Goal: Task Accomplishment & Management: Manage account settings

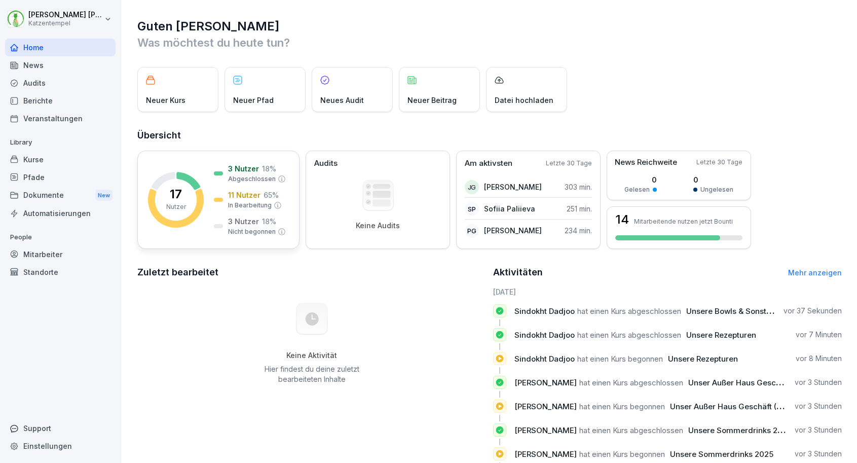
click at [187, 180] on icon at bounding box center [188, 181] width 24 height 18
click at [59, 254] on div "Mitarbeiter" at bounding box center [60, 254] width 111 height 18
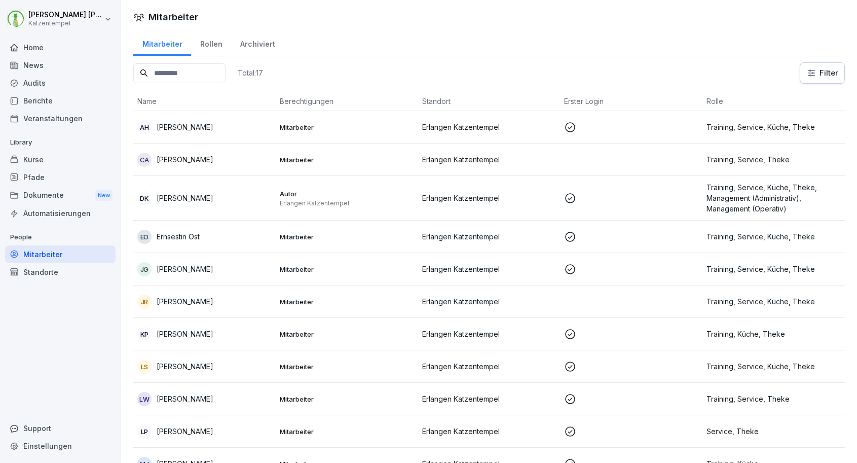
click at [33, 160] on div "Kurse" at bounding box center [60, 160] width 111 height 18
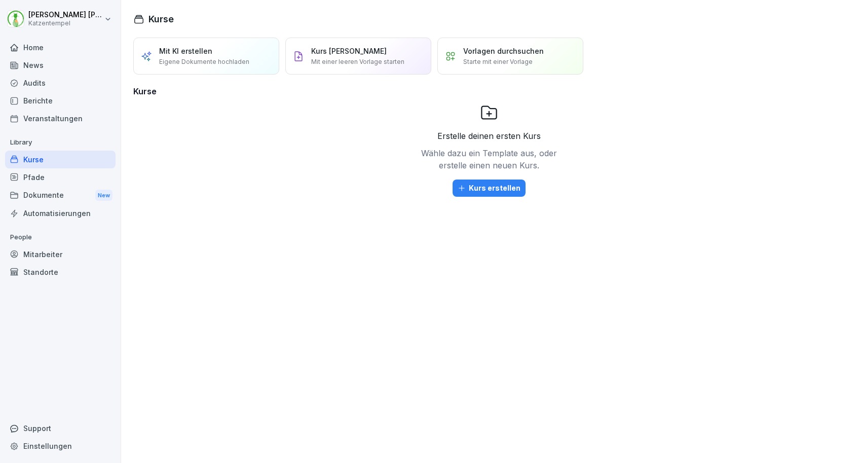
click at [37, 98] on div "Berichte" at bounding box center [60, 101] width 111 height 18
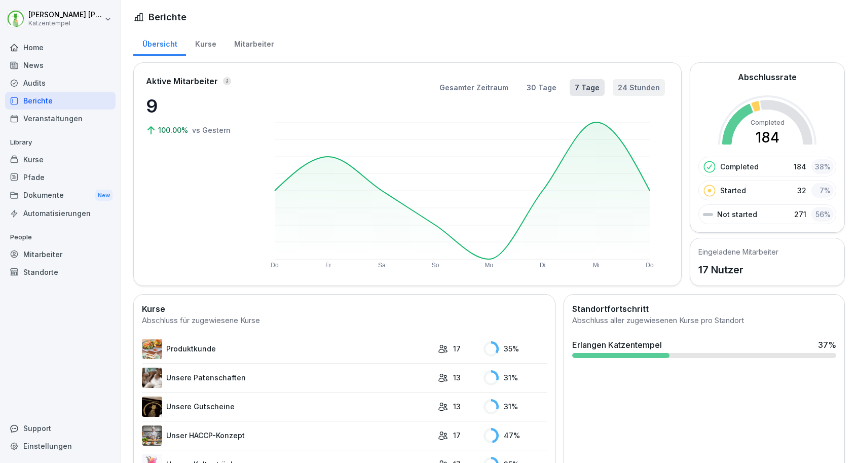
click at [639, 86] on button "24 Stunden" at bounding box center [639, 87] width 52 height 17
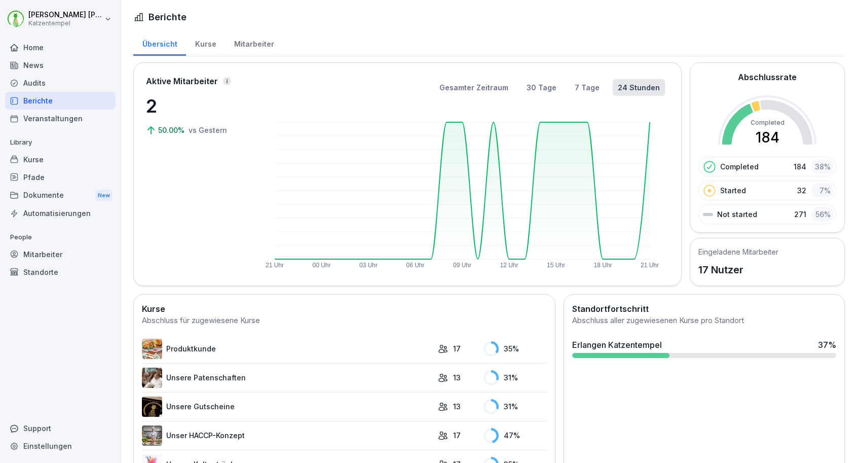
click at [55, 254] on div "Mitarbeiter" at bounding box center [60, 254] width 111 height 18
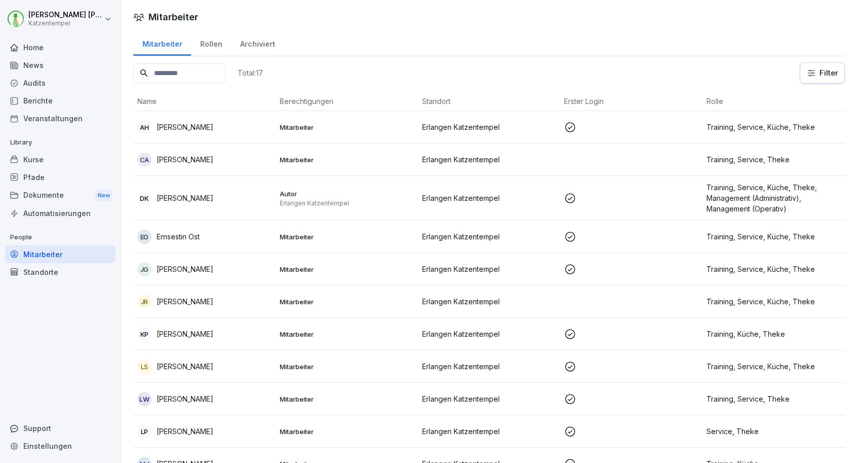
click at [220, 46] on div "Rollen" at bounding box center [211, 43] width 40 height 26
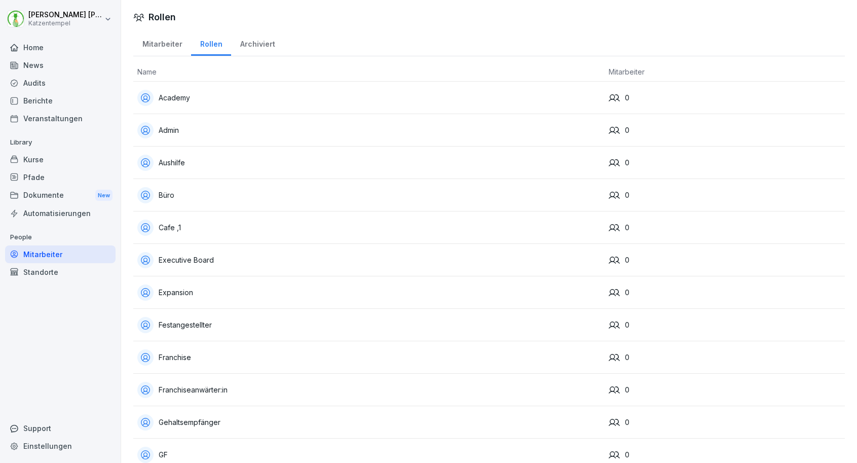
click at [50, 268] on div "Standorte" at bounding box center [60, 272] width 111 height 18
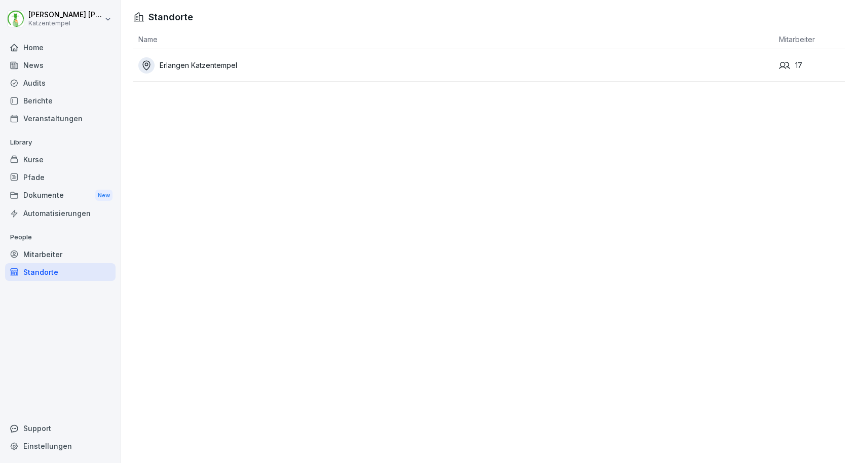
click at [48, 194] on div "Dokumente New" at bounding box center [60, 195] width 111 height 19
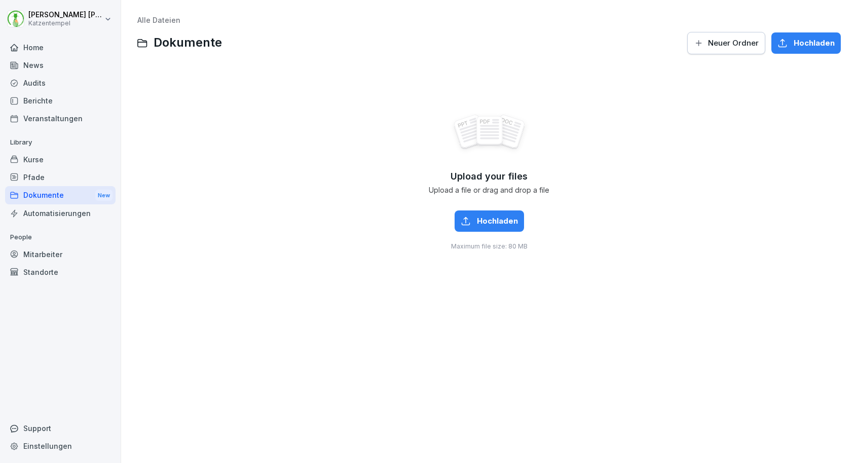
click at [53, 209] on div "Automatisierungen" at bounding box center [60, 213] width 111 height 18
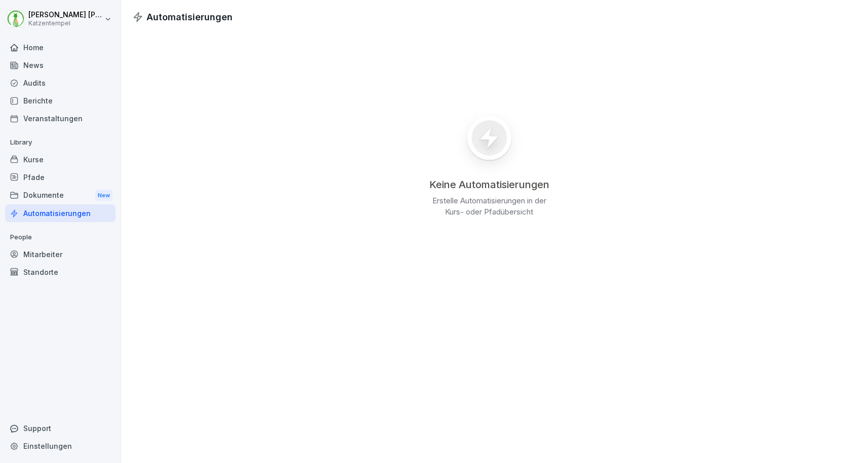
click at [39, 177] on div "Pfade" at bounding box center [60, 177] width 111 height 18
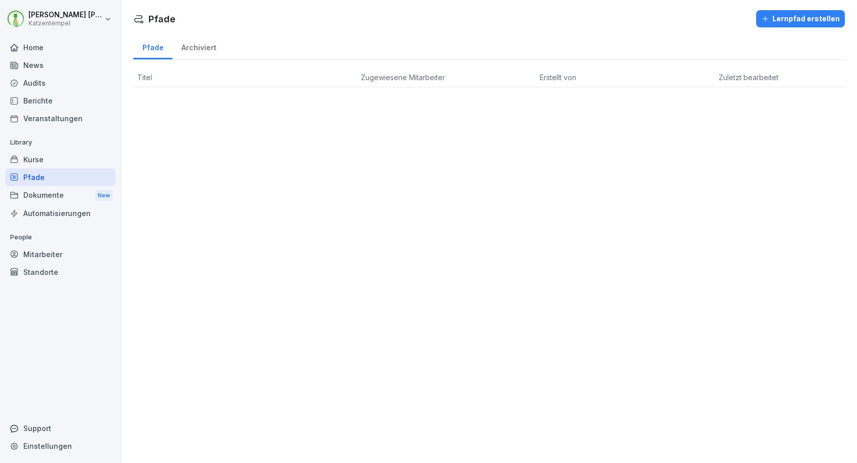
click at [39, 164] on div "Kurse" at bounding box center [60, 160] width 111 height 18
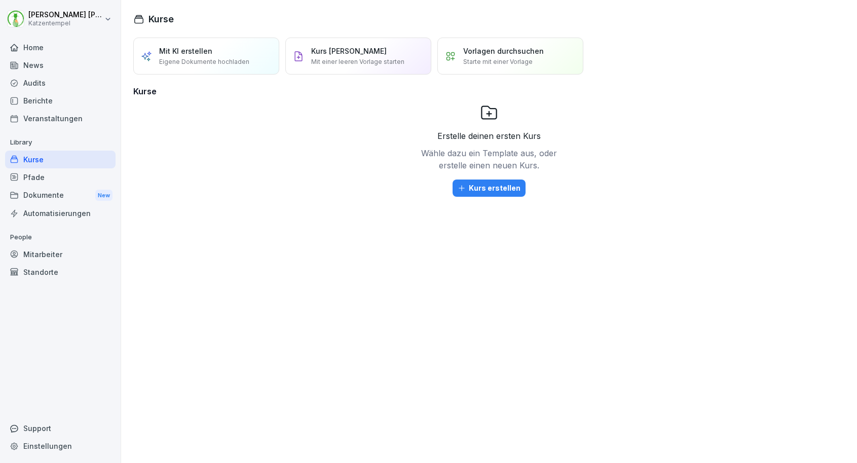
click at [37, 98] on div "Berichte" at bounding box center [60, 101] width 111 height 18
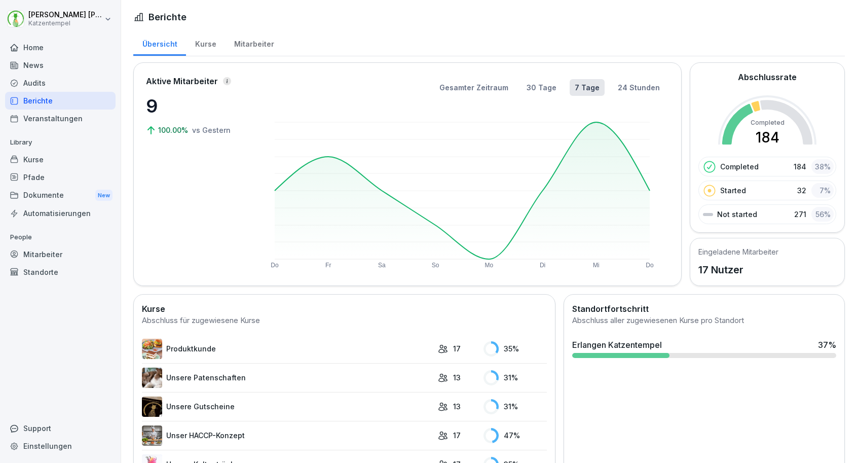
click at [231, 43] on div "Mitarbeiter" at bounding box center [254, 43] width 58 height 26
click at [243, 45] on div "Mitarbeiter" at bounding box center [254, 43] width 58 height 26
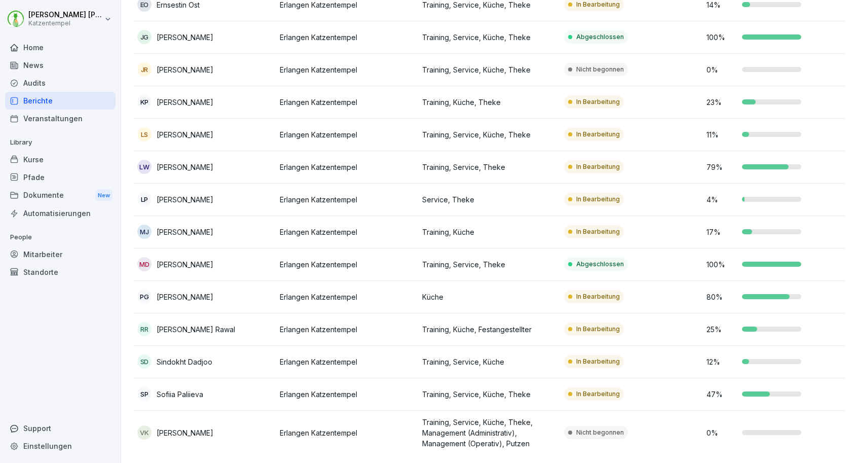
scroll to position [233, 0]
click at [661, 264] on td "Abgeschlossen" at bounding box center [631, 265] width 142 height 32
click at [703, 332] on td "25 %" at bounding box center [774, 330] width 142 height 32
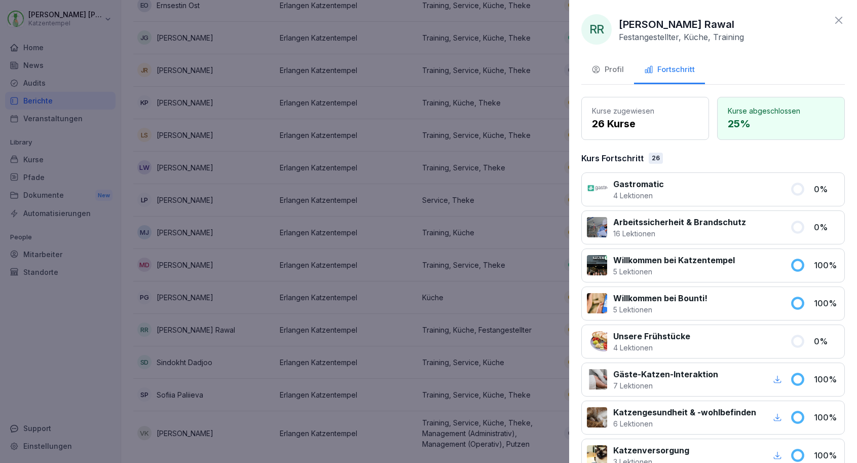
click at [736, 339] on div at bounding box center [741, 341] width 88 height 23
click at [682, 337] on p "Unsere Frühstücke" at bounding box center [652, 336] width 77 height 12
click at [646, 123] on p "26 Kurse" at bounding box center [645, 123] width 106 height 15
click at [651, 183] on p "Gastromatic" at bounding box center [639, 184] width 51 height 12
click at [604, 70] on div "Profil" at bounding box center [608, 70] width 32 height 12
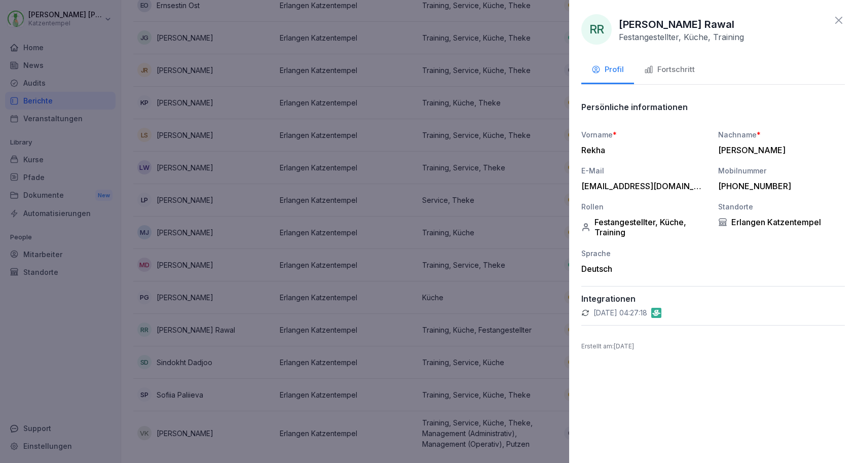
click at [517, 179] on div at bounding box center [428, 231] width 857 height 463
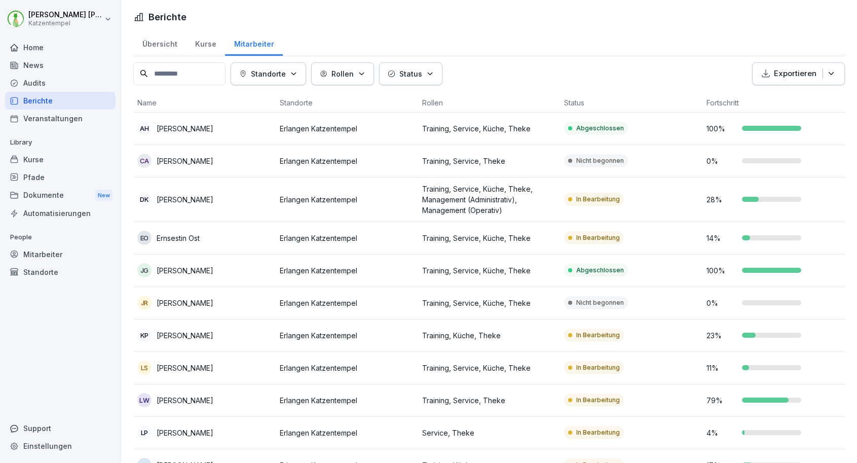
scroll to position [0, 0]
click at [210, 47] on div "Kurse" at bounding box center [205, 43] width 39 height 26
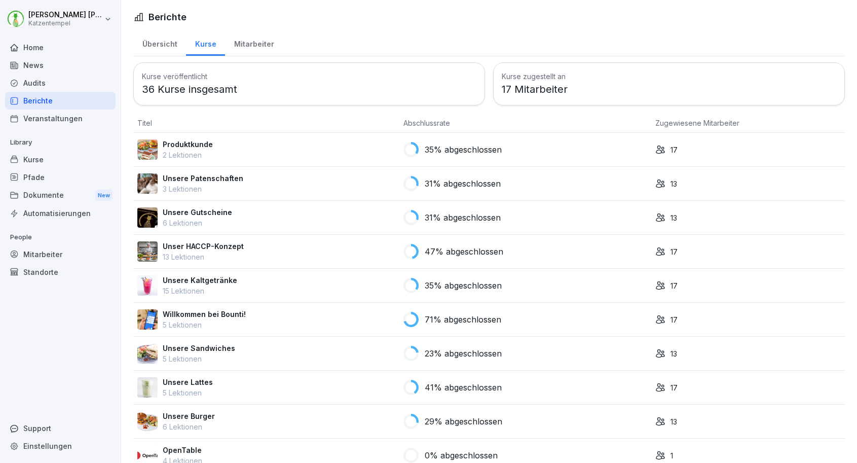
click at [567, 257] on div "47% abgeschlossen" at bounding box center [526, 251] width 244 height 15
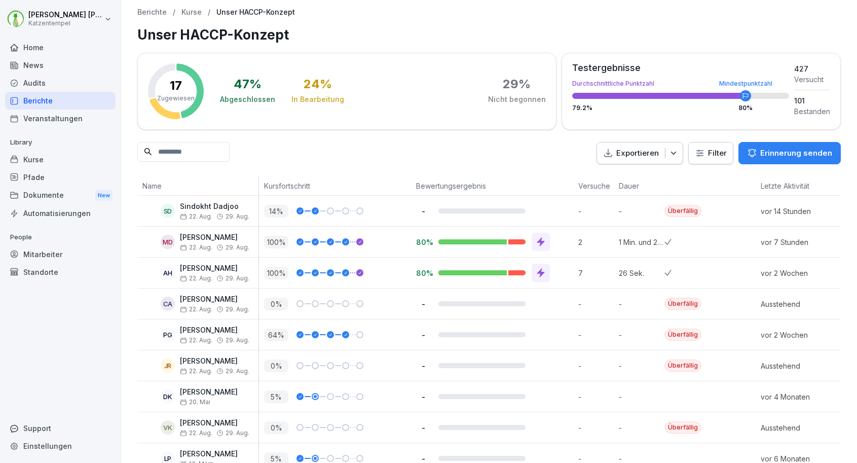
click at [798, 156] on p "Erinnerung senden" at bounding box center [797, 153] width 72 height 11
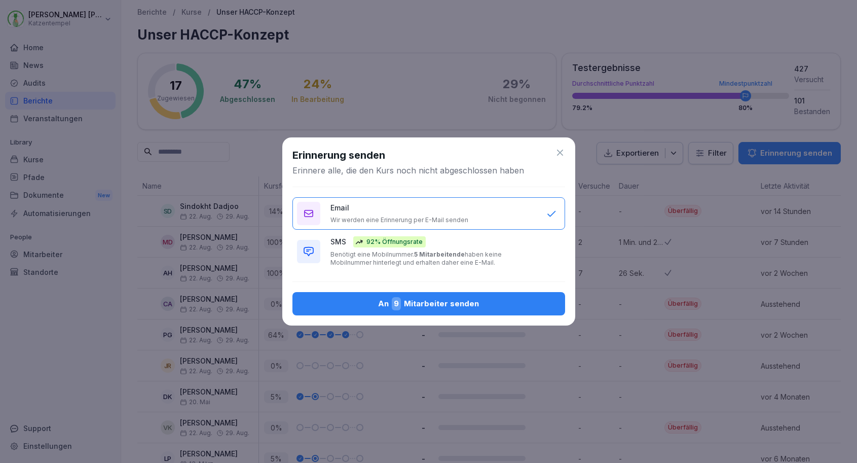
click at [513, 236] on div "SMS 92% Öffnungsrate Benötigt eine Mobilnummer. 5 Mitarbeitende haben keine Mob…" at bounding box center [434, 251] width 206 height 30
click at [449, 300] on div "An 9 Mitarbeiter senden" at bounding box center [429, 303] width 257 height 13
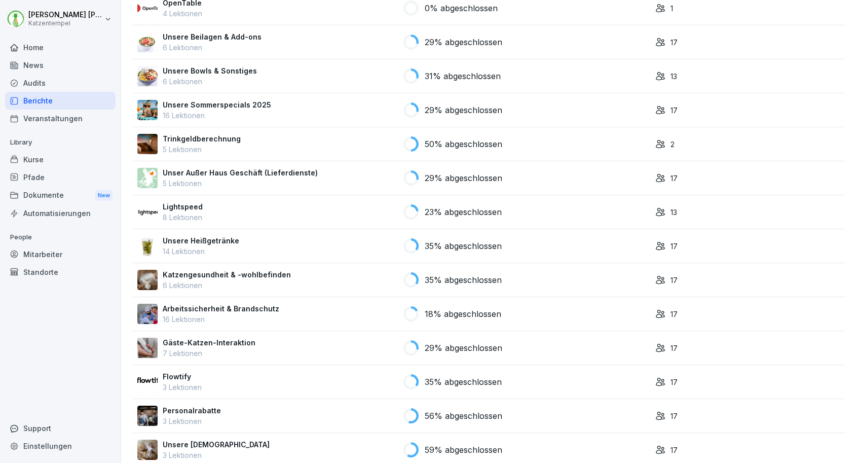
scroll to position [449, 0]
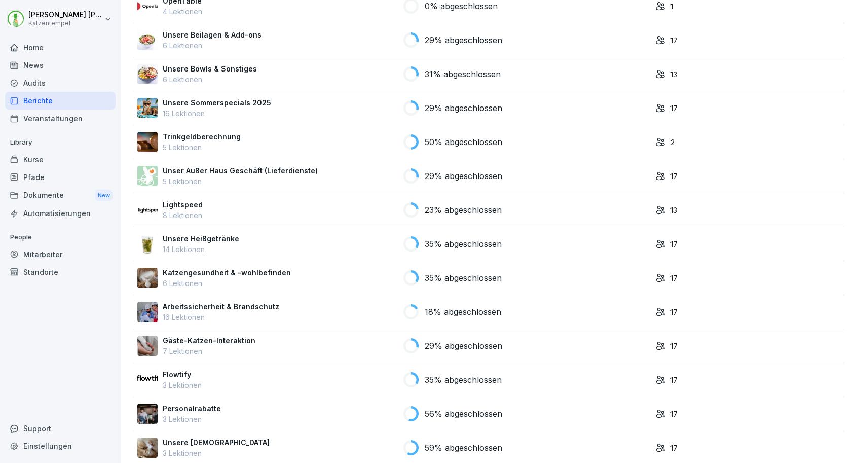
click at [697, 205] on div "13" at bounding box center [749, 210] width 186 height 11
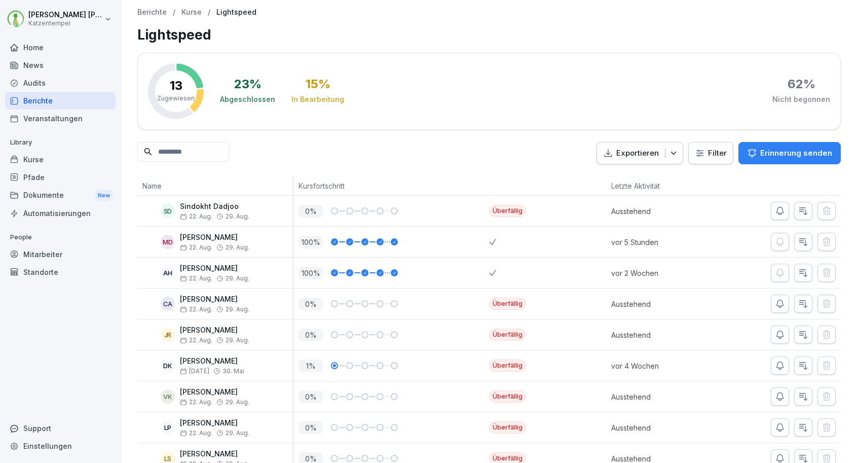
click at [788, 148] on p "Erinnerung senden" at bounding box center [797, 153] width 72 height 11
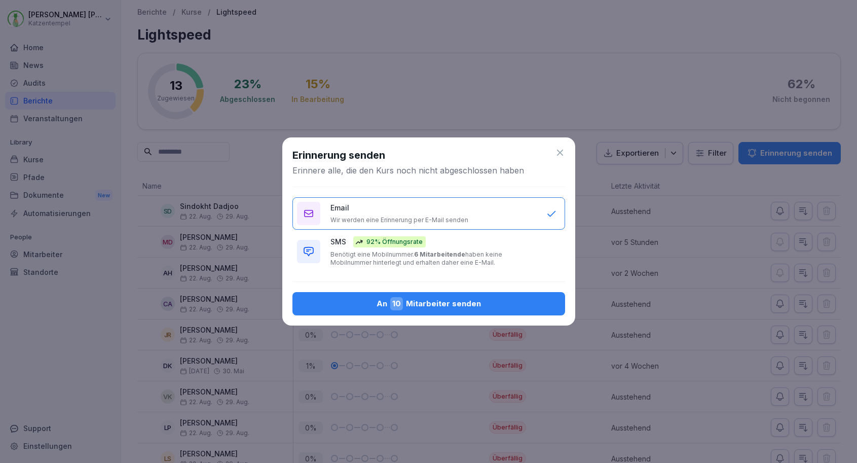
click at [518, 237] on div "SMS 92% Öffnungsrate Benötigt eine Mobilnummer. 6 Mitarbeitende haben keine Mob…" at bounding box center [434, 251] width 206 height 30
click at [493, 298] on div "An 10 Mitarbeiter senden" at bounding box center [429, 303] width 257 height 13
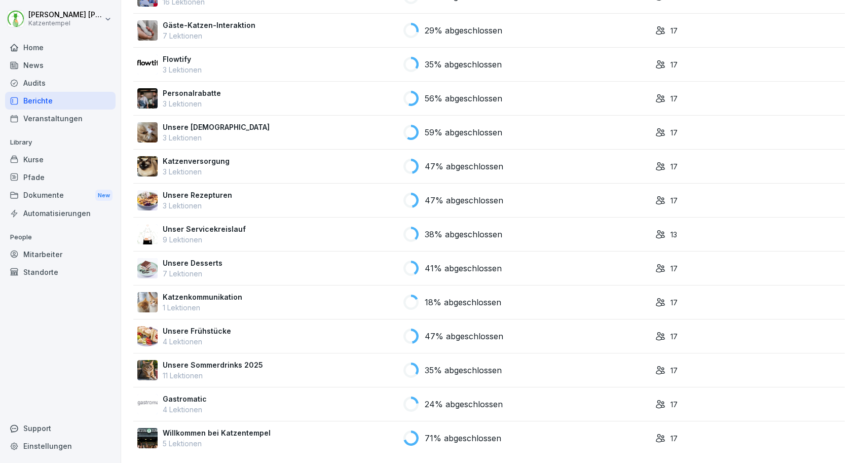
scroll to position [765, 0]
click at [510, 100] on div "56% abgeschlossen" at bounding box center [526, 98] width 244 height 15
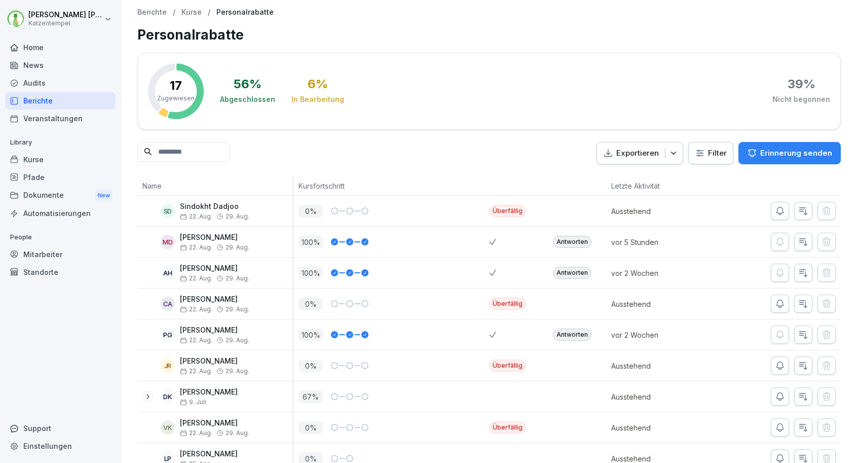
click at [817, 154] on p "Erinnerung senden" at bounding box center [797, 153] width 72 height 11
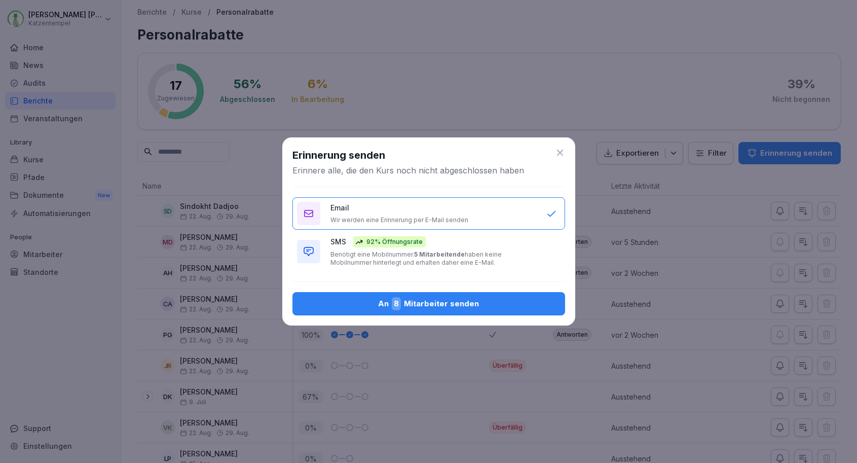
click at [523, 243] on div "SMS 92% Öffnungsrate Benötigt eine Mobilnummer. 5 Mitarbeitende haben keine Mob…" at bounding box center [434, 251] width 206 height 30
click at [513, 307] on div "An 8 Mitarbeiter senden" at bounding box center [429, 303] width 257 height 13
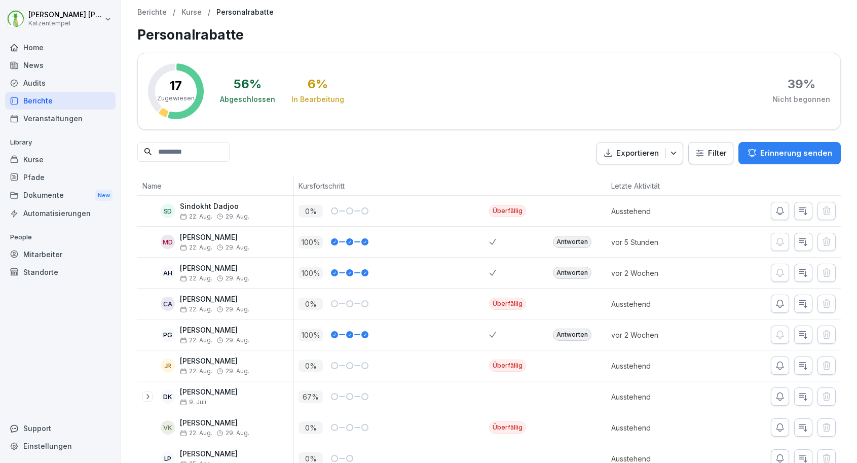
click at [58, 251] on div "Mitarbeiter" at bounding box center [60, 254] width 111 height 18
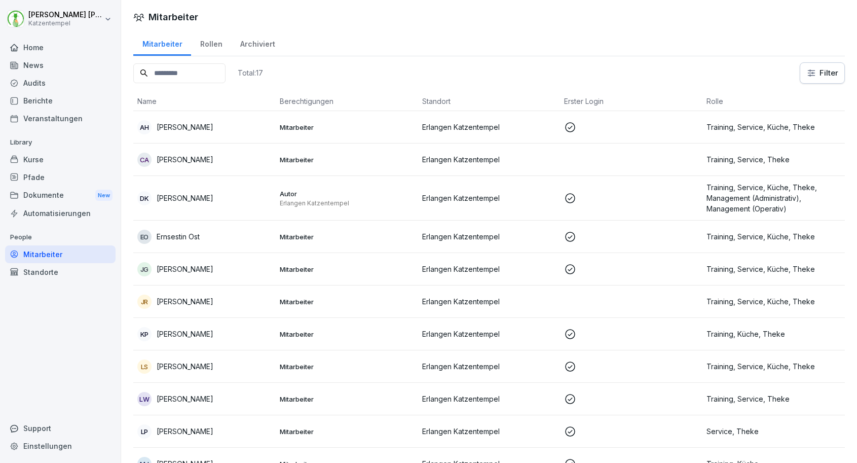
click at [607, 152] on td at bounding box center [631, 160] width 142 height 32
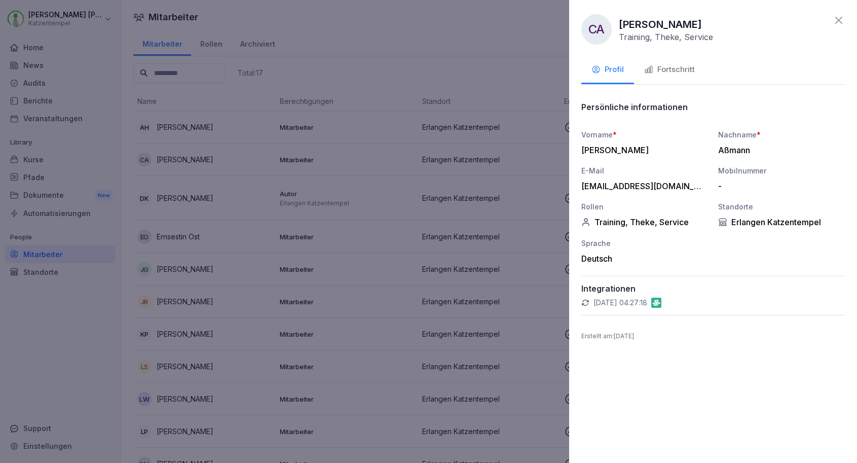
click at [682, 76] on button "Fortschritt" at bounding box center [669, 70] width 71 height 27
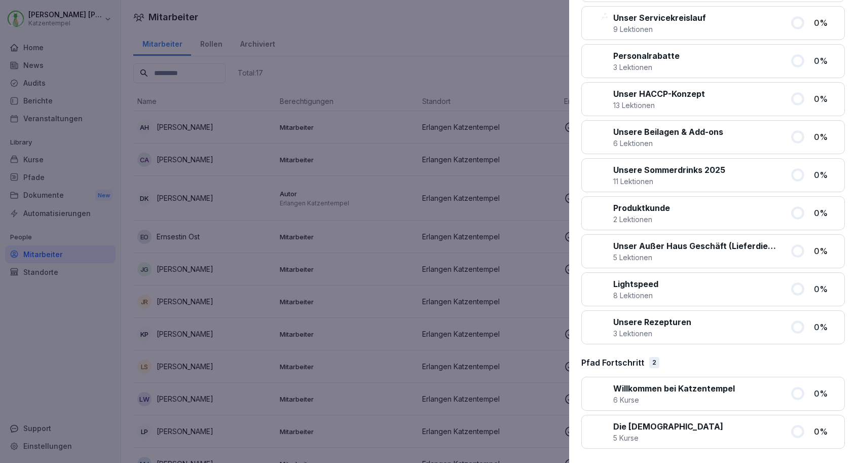
scroll to position [850, 0]
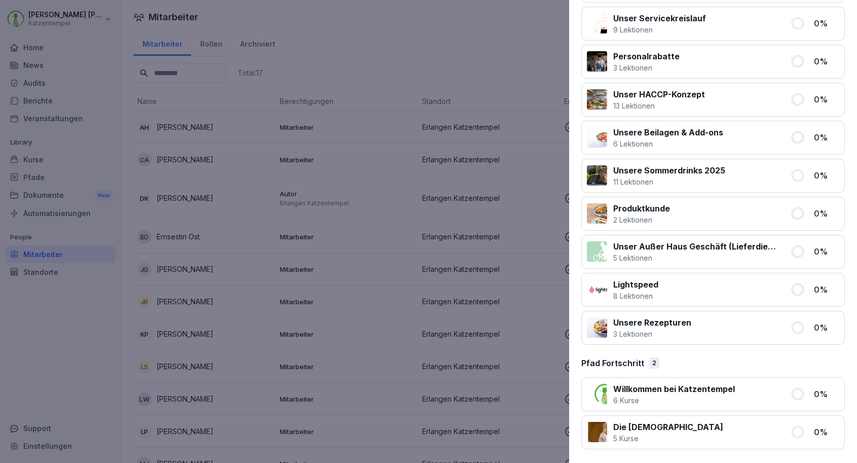
click at [544, 211] on div at bounding box center [428, 231] width 857 height 463
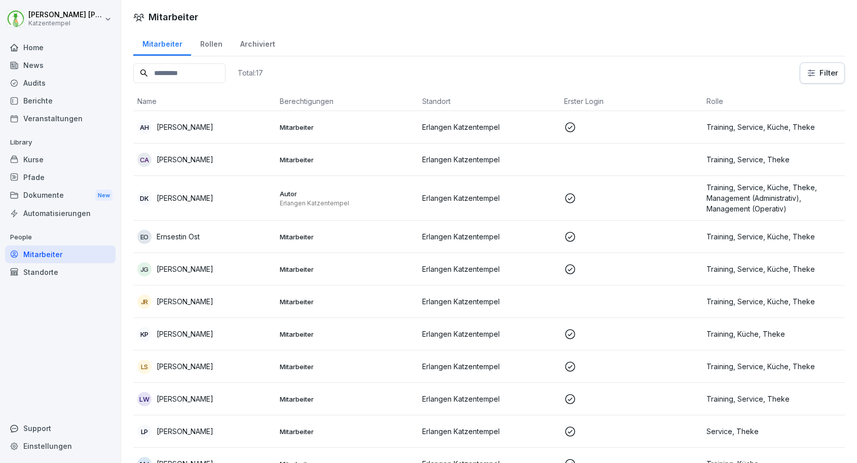
click at [56, 156] on div "Kurse" at bounding box center [60, 160] width 111 height 18
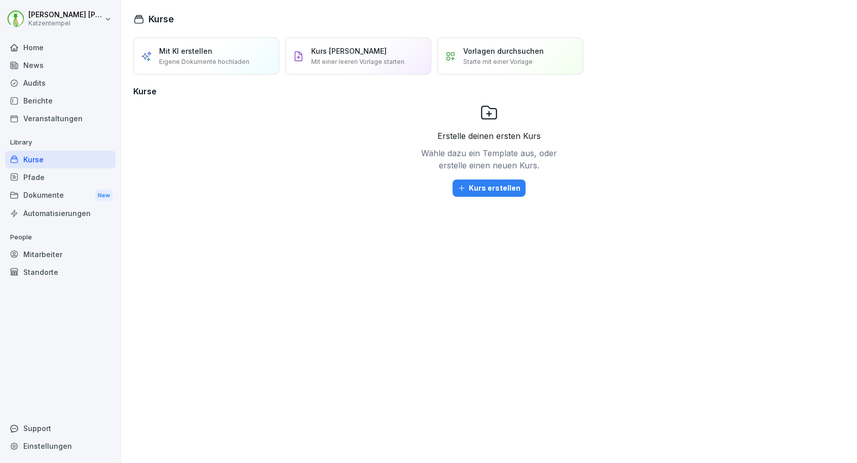
click at [59, 118] on div "Veranstaltungen" at bounding box center [60, 119] width 111 height 18
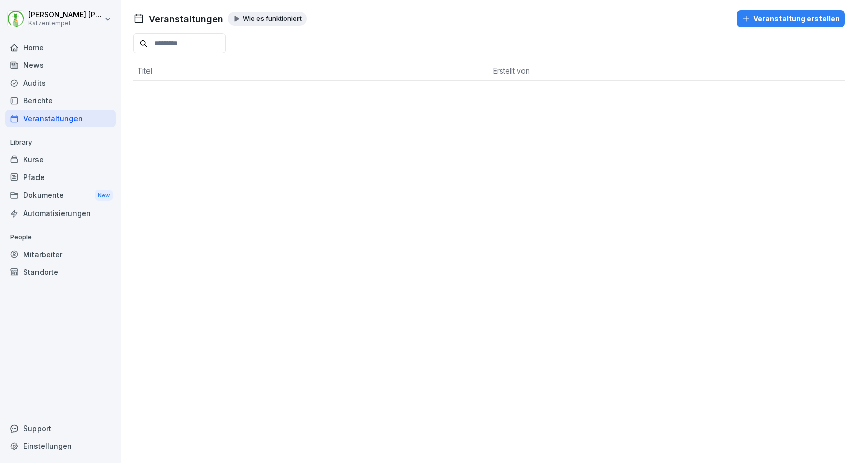
click at [53, 196] on div "Dokumente New" at bounding box center [60, 195] width 111 height 19
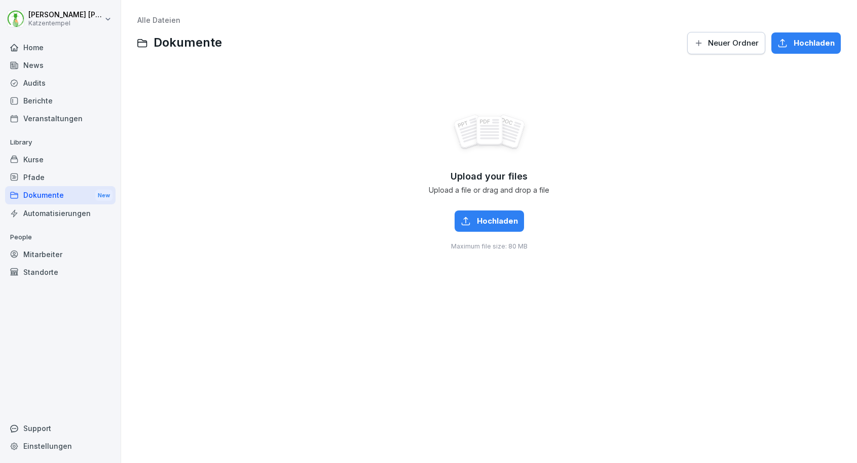
click at [40, 181] on div "Pfade" at bounding box center [60, 177] width 111 height 18
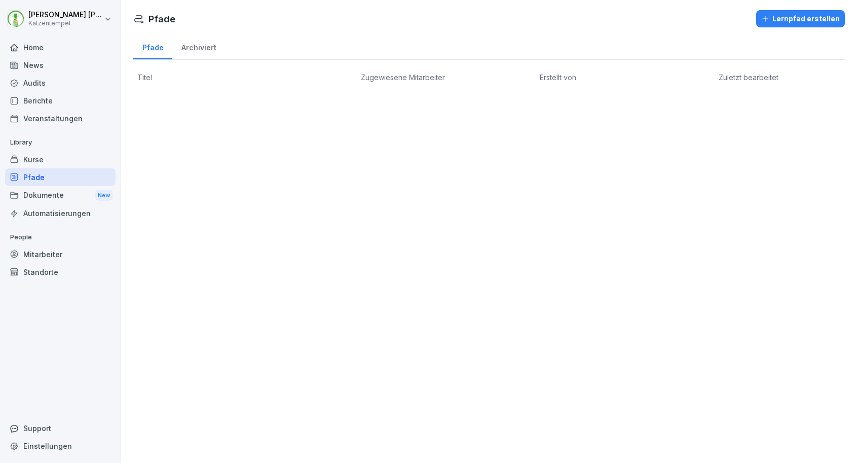
click at [49, 250] on div "Mitarbeiter" at bounding box center [60, 254] width 111 height 18
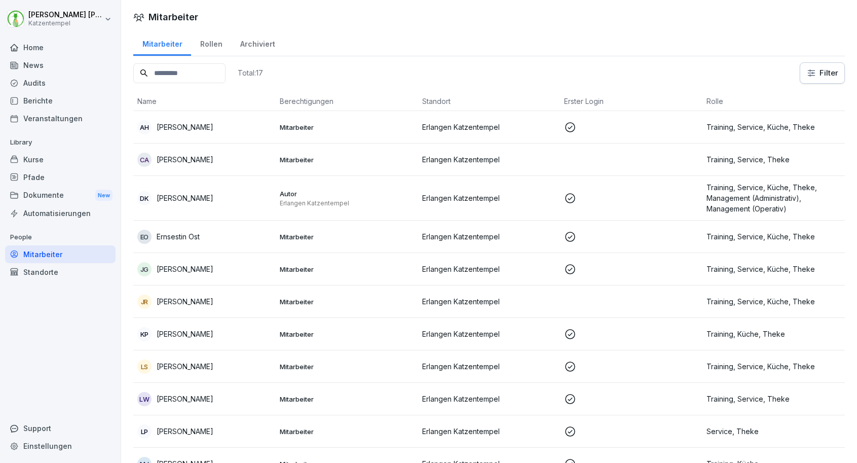
click at [84, 49] on div "Home" at bounding box center [60, 48] width 111 height 18
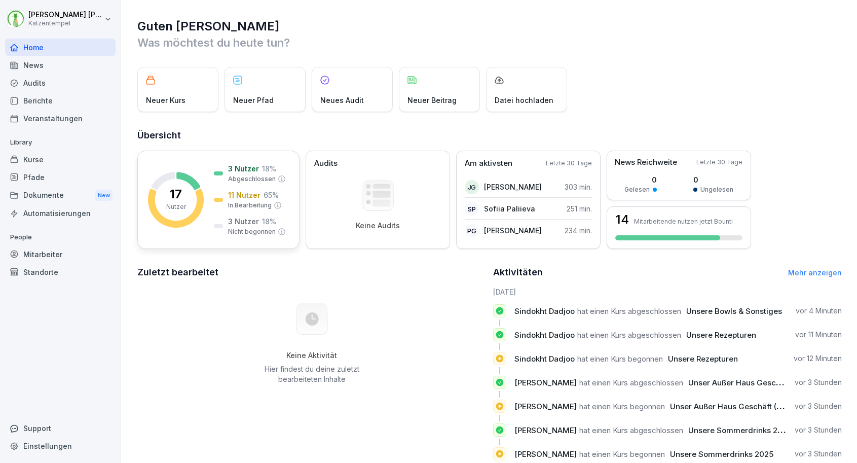
click at [206, 186] on div "17 Nutzer 3 Nutzer 18 % Abgeschlossen 11 Nutzer 65 % In Bearbeitung 3 Nutzer 18…" at bounding box center [218, 200] width 162 height 98
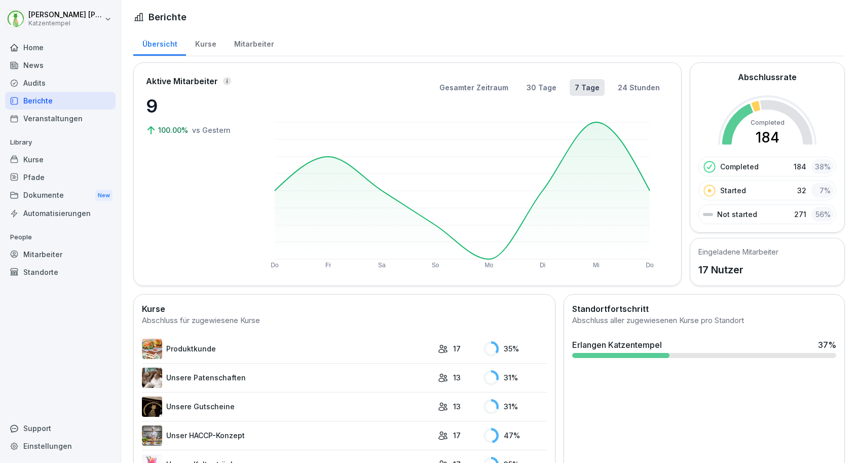
click at [218, 45] on div "Kurse" at bounding box center [205, 43] width 39 height 26
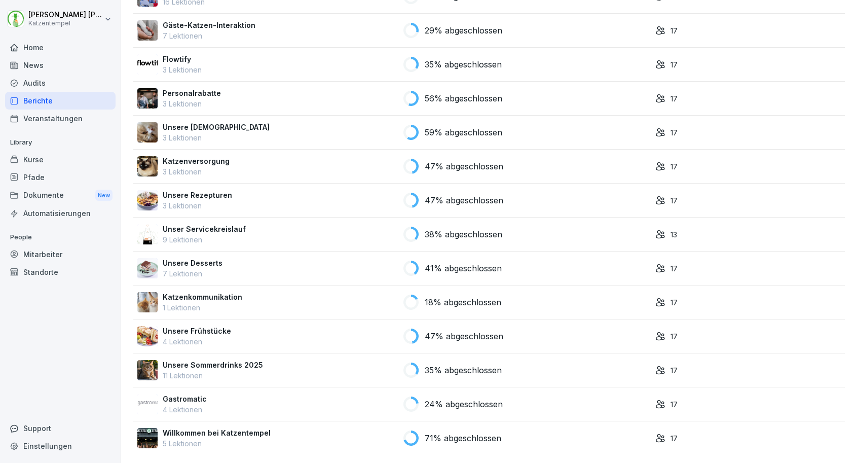
scroll to position [765, 0]
click at [505, 236] on div "38% abgeschlossen" at bounding box center [526, 234] width 244 height 15
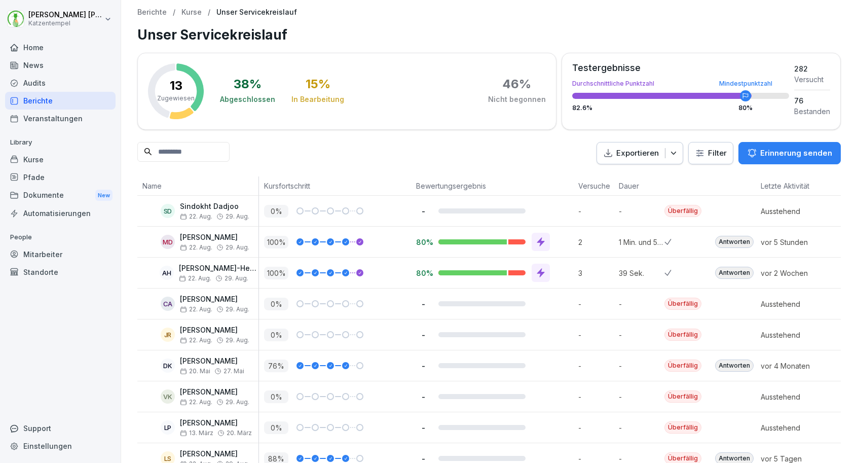
click at [768, 152] on p "Erinnerung senden" at bounding box center [797, 153] width 72 height 11
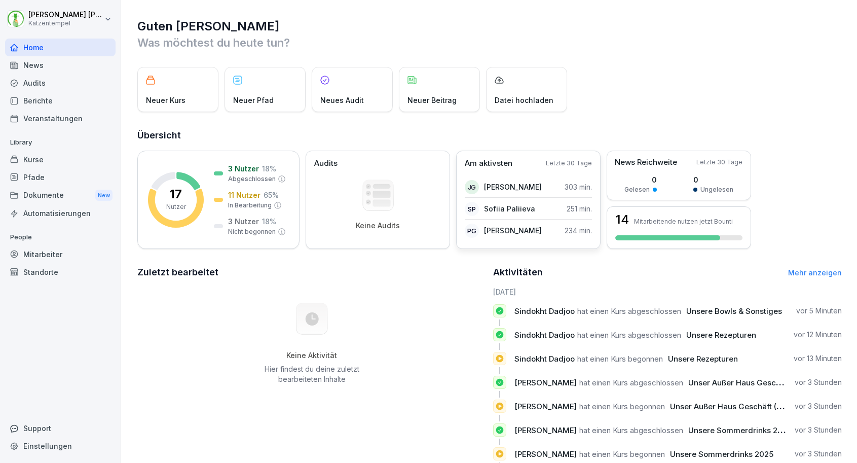
click at [490, 216] on div "SP Sofiia Paliieva 251 min." at bounding box center [528, 209] width 127 height 21
click at [499, 163] on p "Am aktivsten" at bounding box center [489, 164] width 48 height 12
click at [549, 160] on div "Am aktivsten Letzte 30 Tage" at bounding box center [528, 164] width 127 height 12
click at [647, 221] on p "Mitarbeitende nutzen jetzt Bounti" at bounding box center [683, 222] width 99 height 8
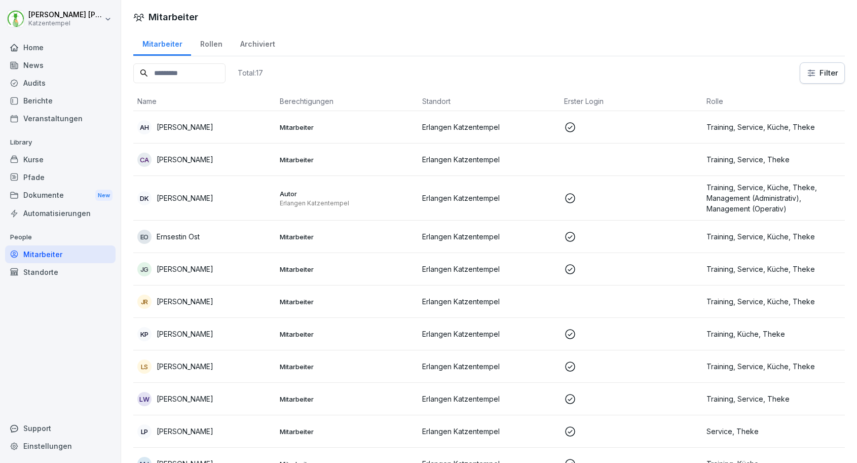
click at [218, 39] on div "Rollen" at bounding box center [211, 43] width 40 height 26
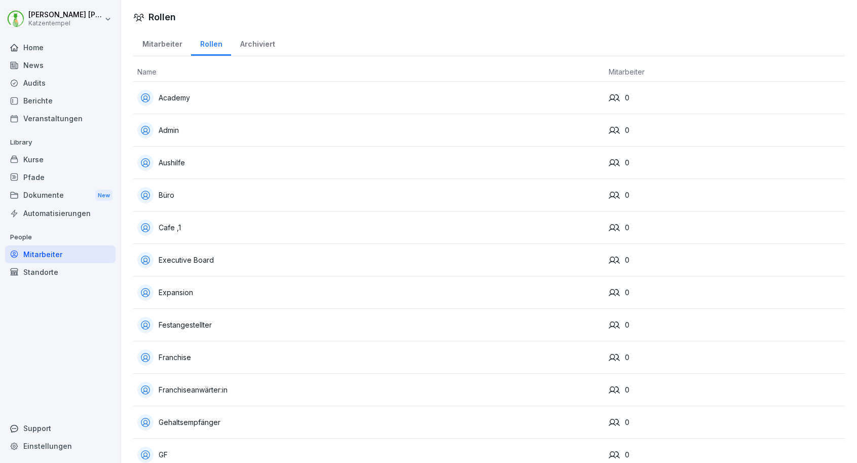
click at [238, 98] on div "Academy" at bounding box center [368, 98] width 463 height 16
click at [61, 55] on div "Home" at bounding box center [60, 48] width 111 height 18
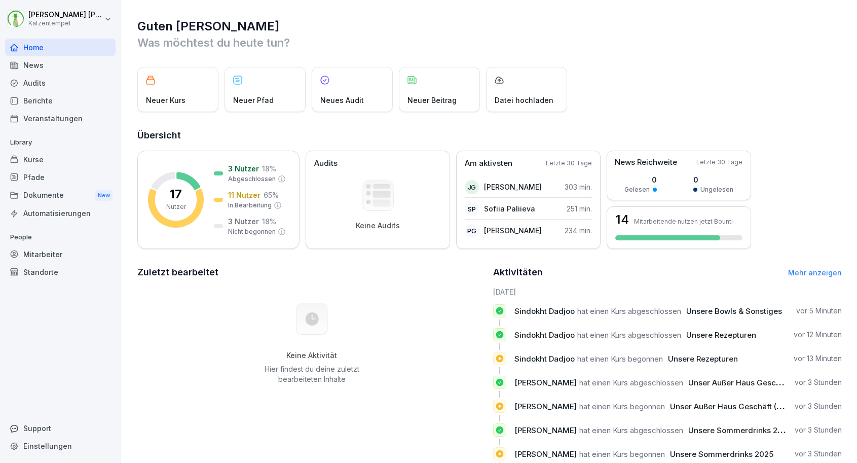
click at [58, 116] on div "Veranstaltungen" at bounding box center [60, 119] width 111 height 18
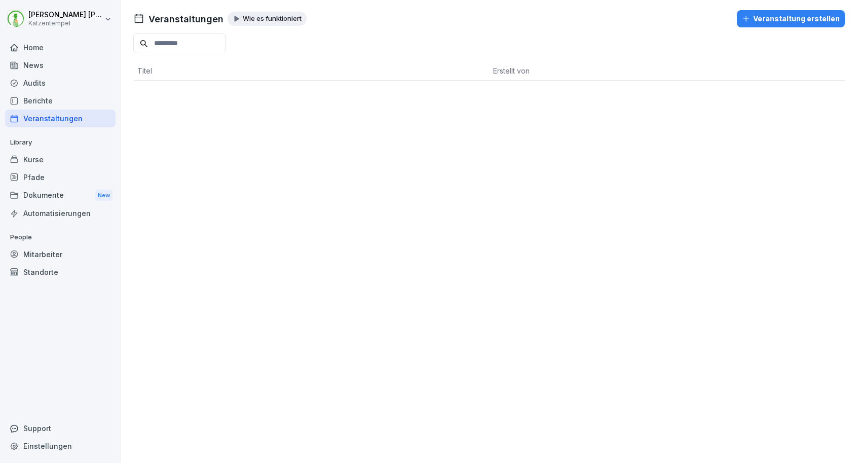
click at [242, 25] on div "Wie es funktioniert" at bounding box center [267, 19] width 79 height 14
click at [52, 189] on div "Dokumente New" at bounding box center [60, 195] width 111 height 19
